Goal: Navigation & Orientation: Find specific page/section

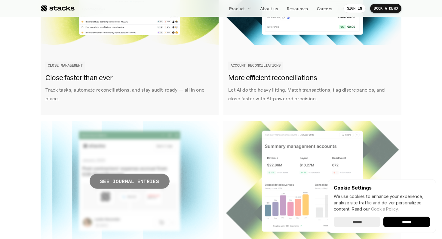
scroll to position [916, 0]
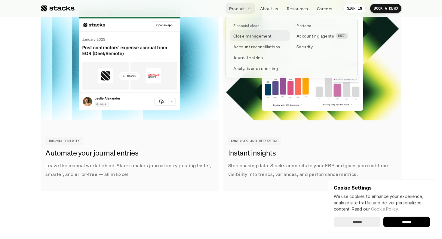
click at [260, 38] on p "Close management" at bounding box center [252, 36] width 38 height 6
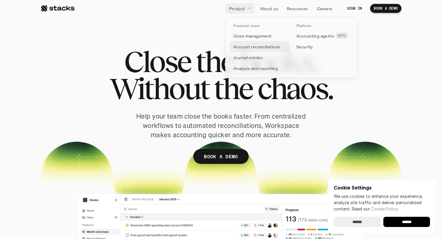
click at [252, 47] on p "Account reconciliations" at bounding box center [256, 47] width 47 height 6
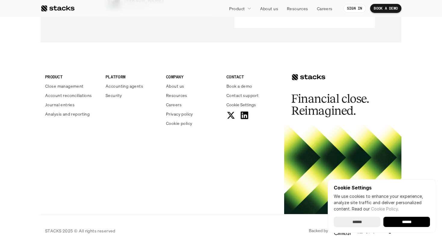
scroll to position [1506, 0]
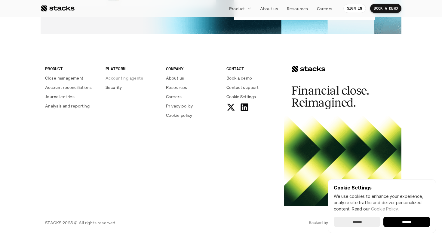
click at [121, 74] on div "PLATFORM Accounting agents Security" at bounding box center [131, 77] width 53 height 25
click at [119, 79] on p "Accounting agents" at bounding box center [124, 78] width 38 height 6
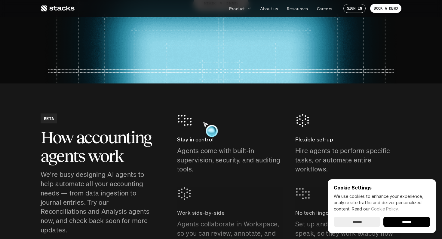
scroll to position [125, 0]
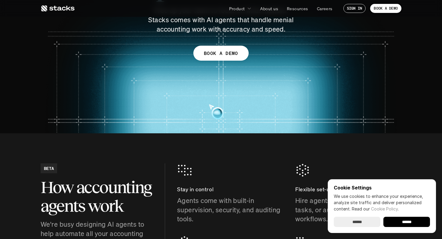
click at [190, 82] on div at bounding box center [221, 4] width 360 height 210
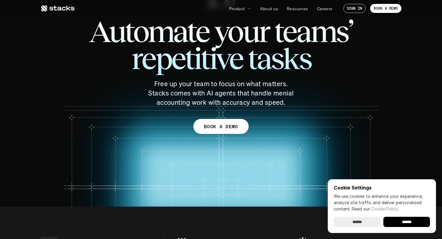
scroll to position [0, 0]
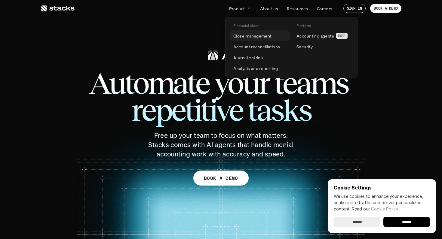
click at [257, 35] on p "Close management" at bounding box center [252, 36] width 38 height 6
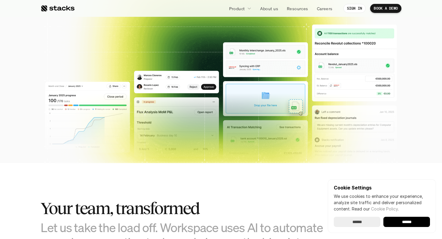
scroll to position [193, 0]
